Goal: Task Accomplishment & Management: Complete application form

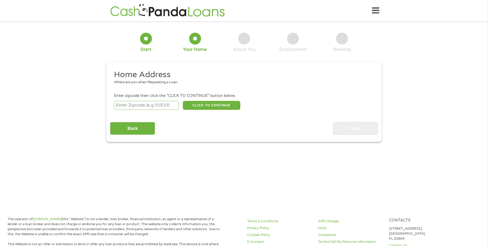
click at [149, 107] on input "number" at bounding box center [146, 105] width 65 height 9
type input "48202"
click at [223, 107] on button "CLICK TO CONTINUE" at bounding box center [211, 105] width 57 height 9
type input "48202"
type input "[GEOGRAPHIC_DATA]"
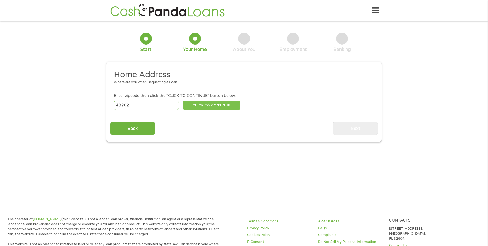
select select "[US_STATE]"
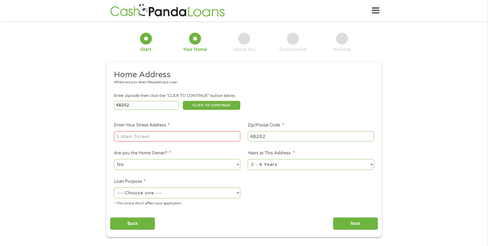
click at [175, 136] on input "Enter Your Street Address *" at bounding box center [177, 136] width 126 height 10
type input "[STREET_ADDRESS][US_STATE][PERSON_NAME]"
click at [292, 165] on select "1 Year or less 1 - 2 Years 2 - 4 Years Over 4 Years" at bounding box center [311, 164] width 126 height 11
select select "60months"
click at [248, 159] on select "1 Year or less 1 - 2 Years 2 - 4 Years Over 4 Years" at bounding box center [311, 164] width 126 height 11
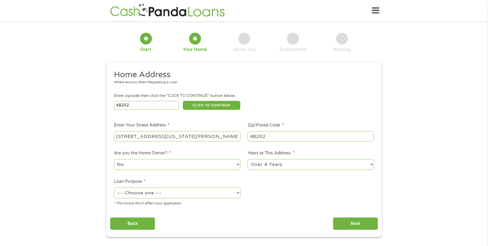
click at [162, 195] on select "--- Choose one --- Pay Bills Debt Consolidation Home Improvement Major Purchase…" at bounding box center [177, 193] width 126 height 11
select select "shorttermcash"
click at [114, 188] on select "--- Choose one --- Pay Bills Debt Consolidation Home Improvement Major Purchase…" at bounding box center [177, 193] width 126 height 11
click at [358, 222] on input "Next" at bounding box center [355, 224] width 45 height 13
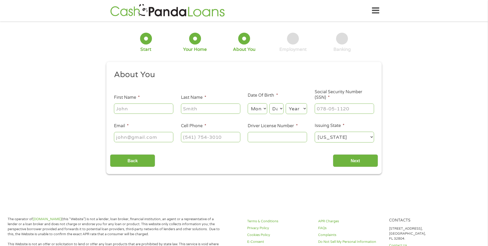
click at [144, 107] on input "First Name *" at bounding box center [143, 109] width 59 height 10
type input "[PERSON_NAME]"
